Goal: Task Accomplishment & Management: Complete application form

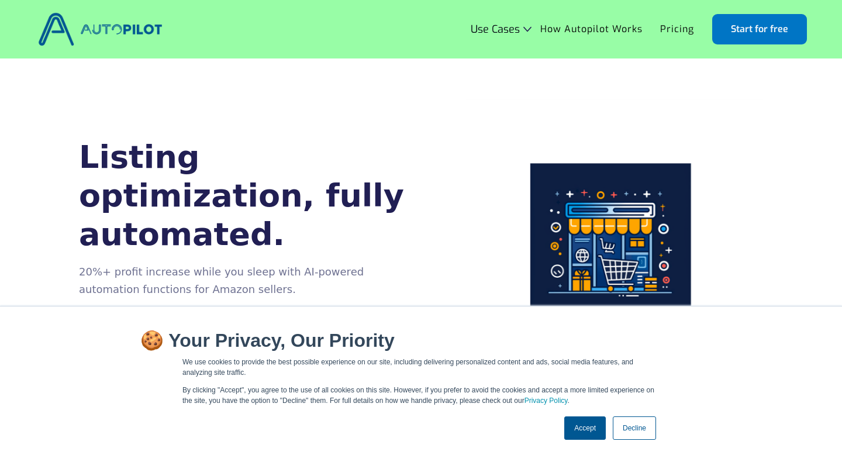
click at [586, 435] on link "Accept" at bounding box center [586, 428] width 42 height 23
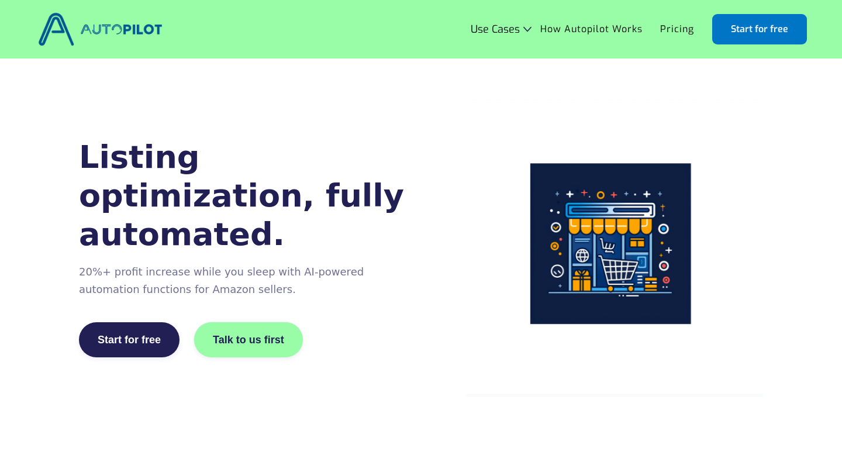
click at [130, 26] on img at bounding box center [100, 29] width 130 height 40
click at [760, 23] on link "Start for free" at bounding box center [760, 29] width 95 height 30
